Goal: Task Accomplishment & Management: Manage account settings

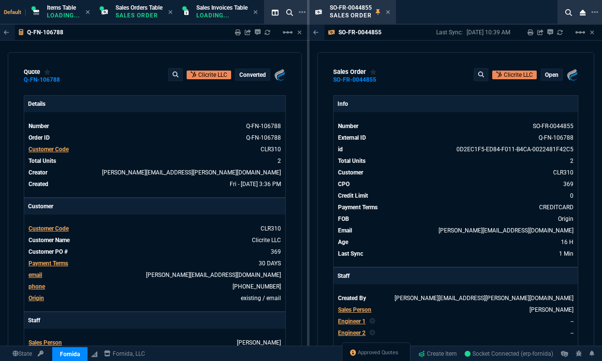
select select "12: ROSS"
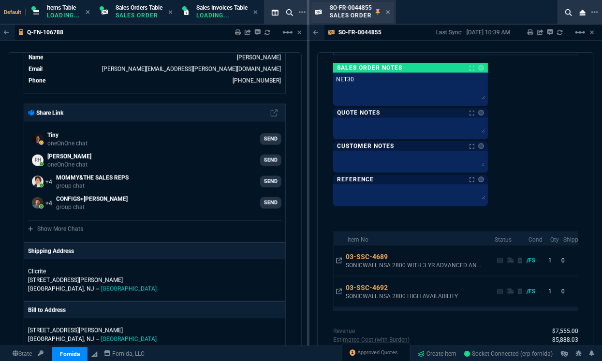
click at [392, 14] on div "SO-FR-0044855 Sales Order" at bounding box center [353, 12] width 83 height 21
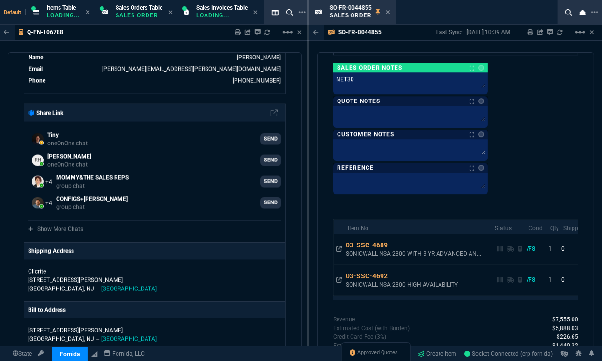
click at [389, 13] on icon at bounding box center [389, 12] width 4 height 4
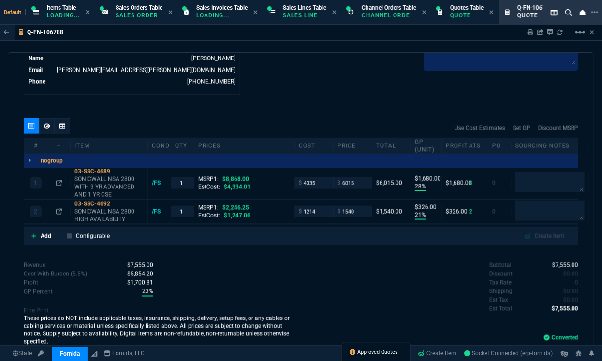
click at [380, 355] on span "Approved Quotes" at bounding box center [378, 353] width 41 height 8
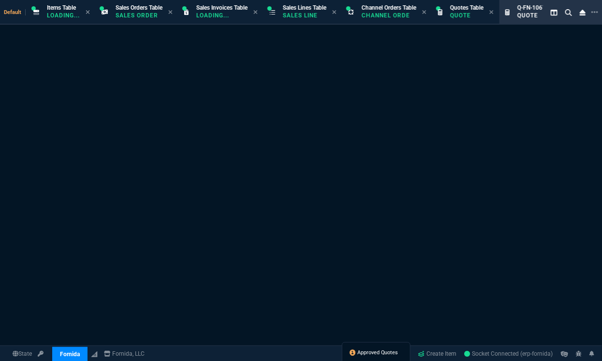
click at [380, 353] on span "Approved Quotes" at bounding box center [378, 353] width 41 height 8
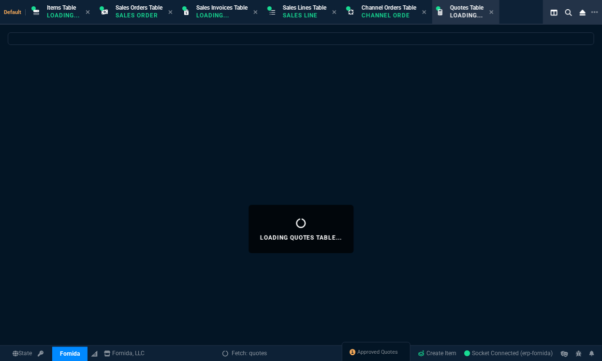
select select
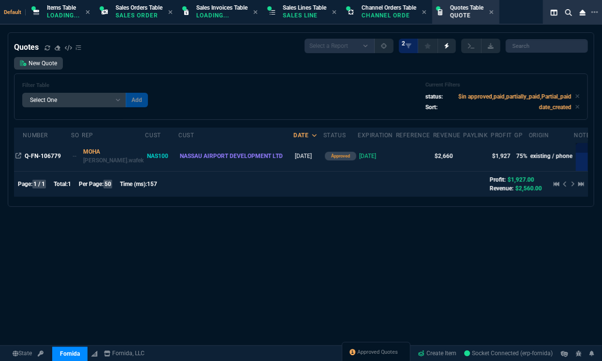
click at [38, 163] on td "Q-FN-106779" at bounding box center [47, 156] width 48 height 30
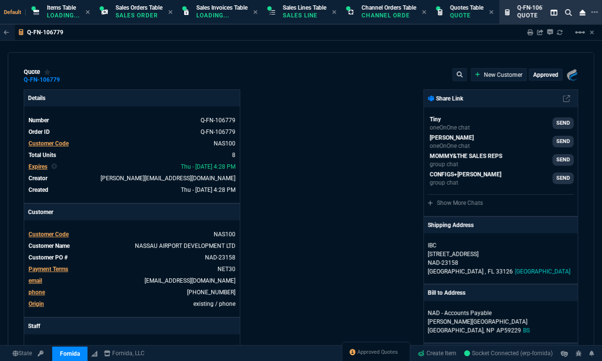
type input "75"
type input "450"
type input "100"
type input "40"
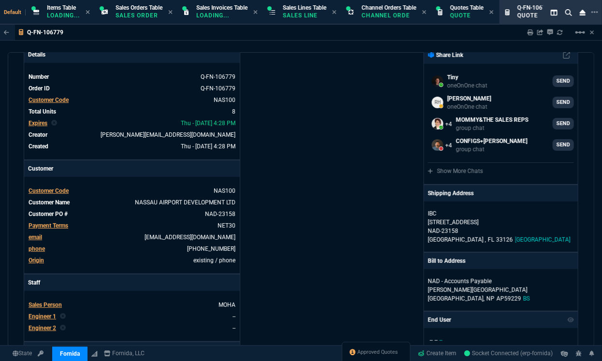
scroll to position [0, 0]
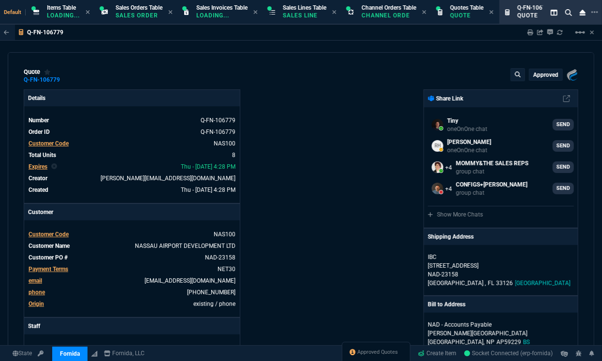
click at [539, 77] on p "approved" at bounding box center [546, 75] width 25 height 8
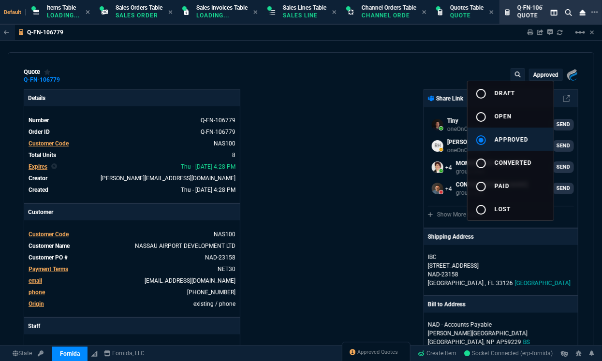
click at [518, 160] on span "converted" at bounding box center [514, 163] width 38 height 7
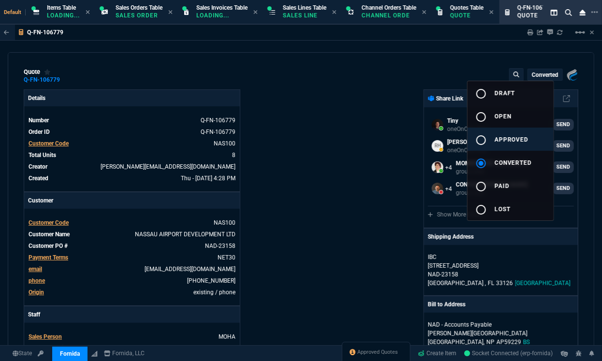
type input "75"
type input "450"
type input "100"
type input "40"
click at [15, 114] on div at bounding box center [301, 180] width 602 height 361
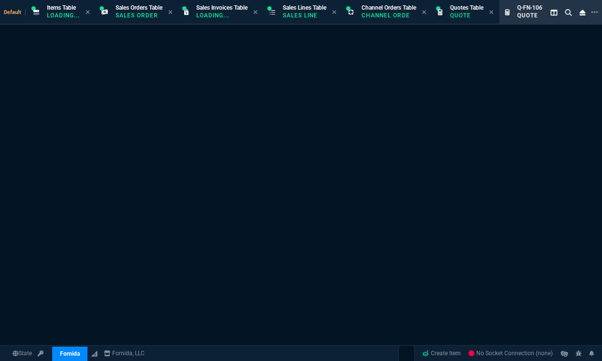
select select "12: ROSS"
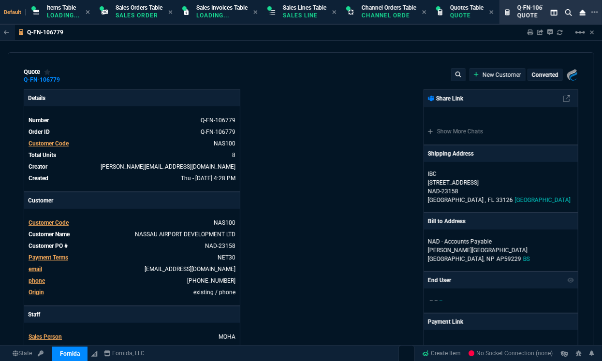
type input "75"
type input "450"
type input "100"
type input "40"
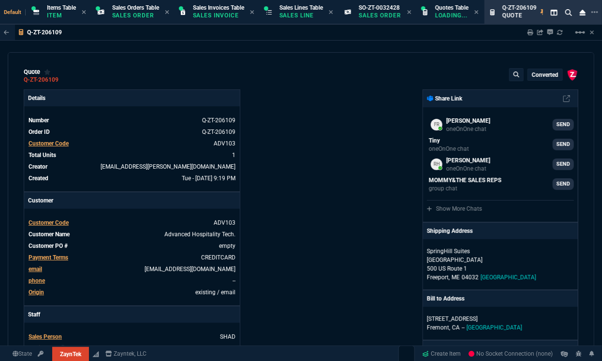
type input "25"
type input "140"
